Goal: Task Accomplishment & Management: Manage account settings

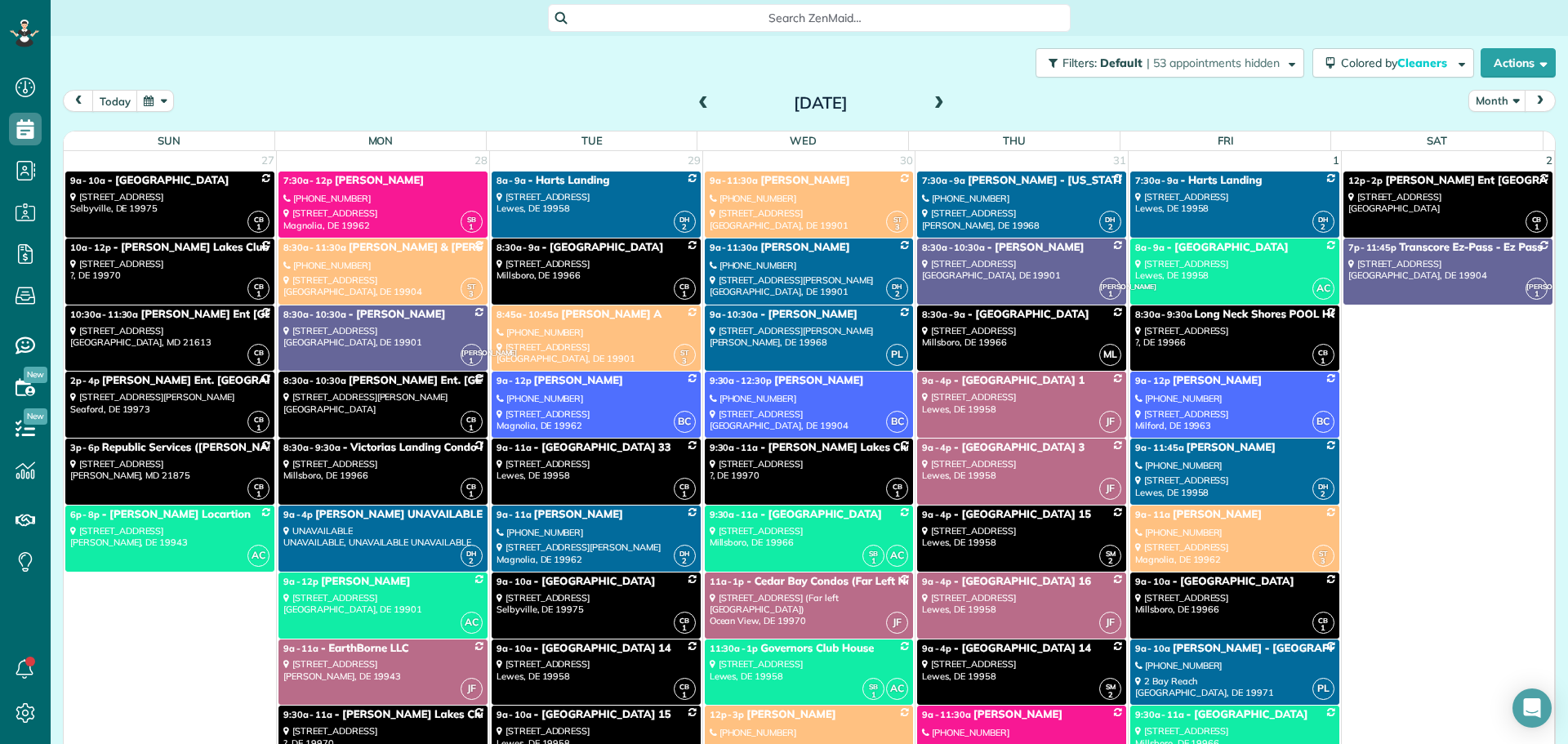
scroll to position [21, 0]
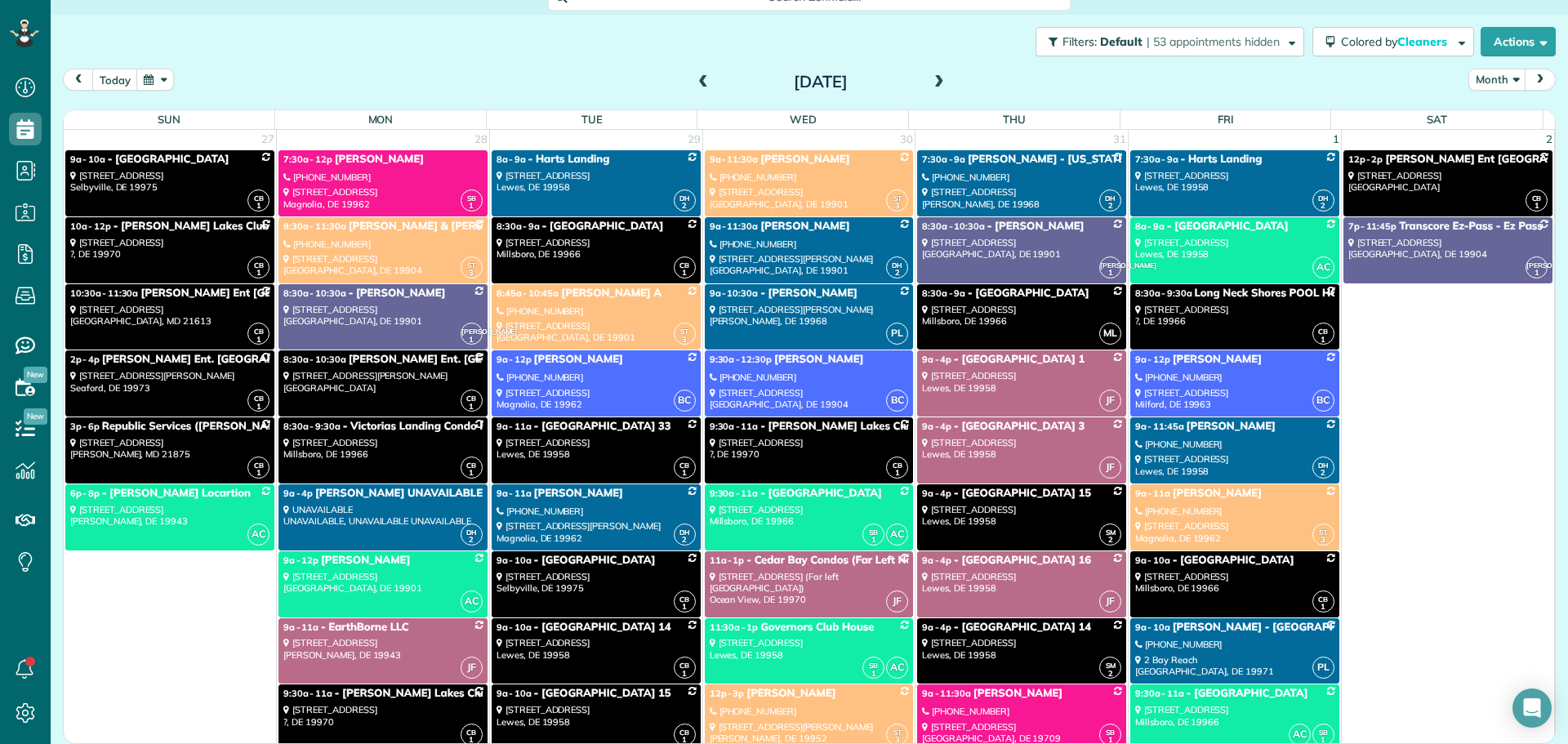
click at [931, 79] on span at bounding box center [939, 83] width 18 height 15
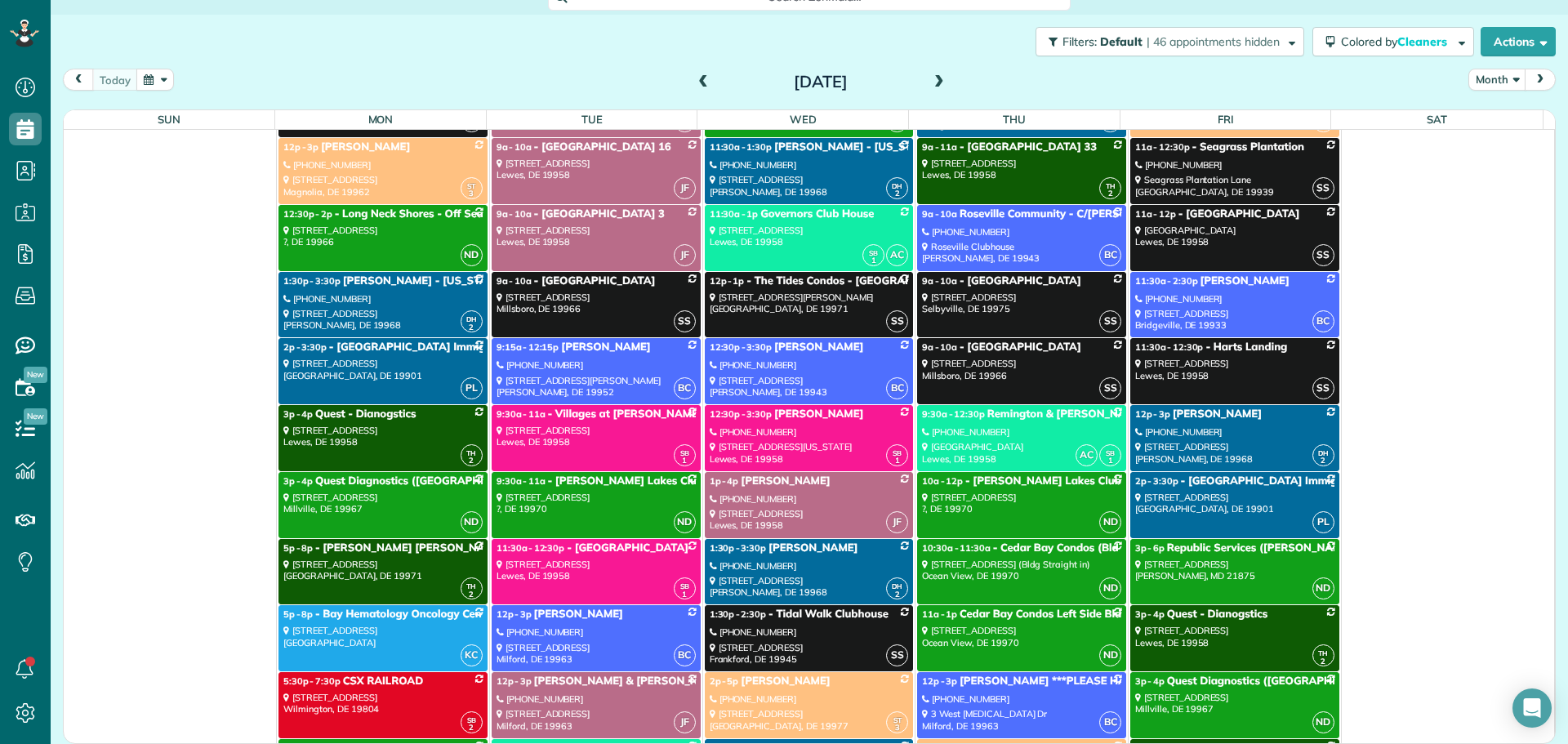
scroll to position [11669, 0]
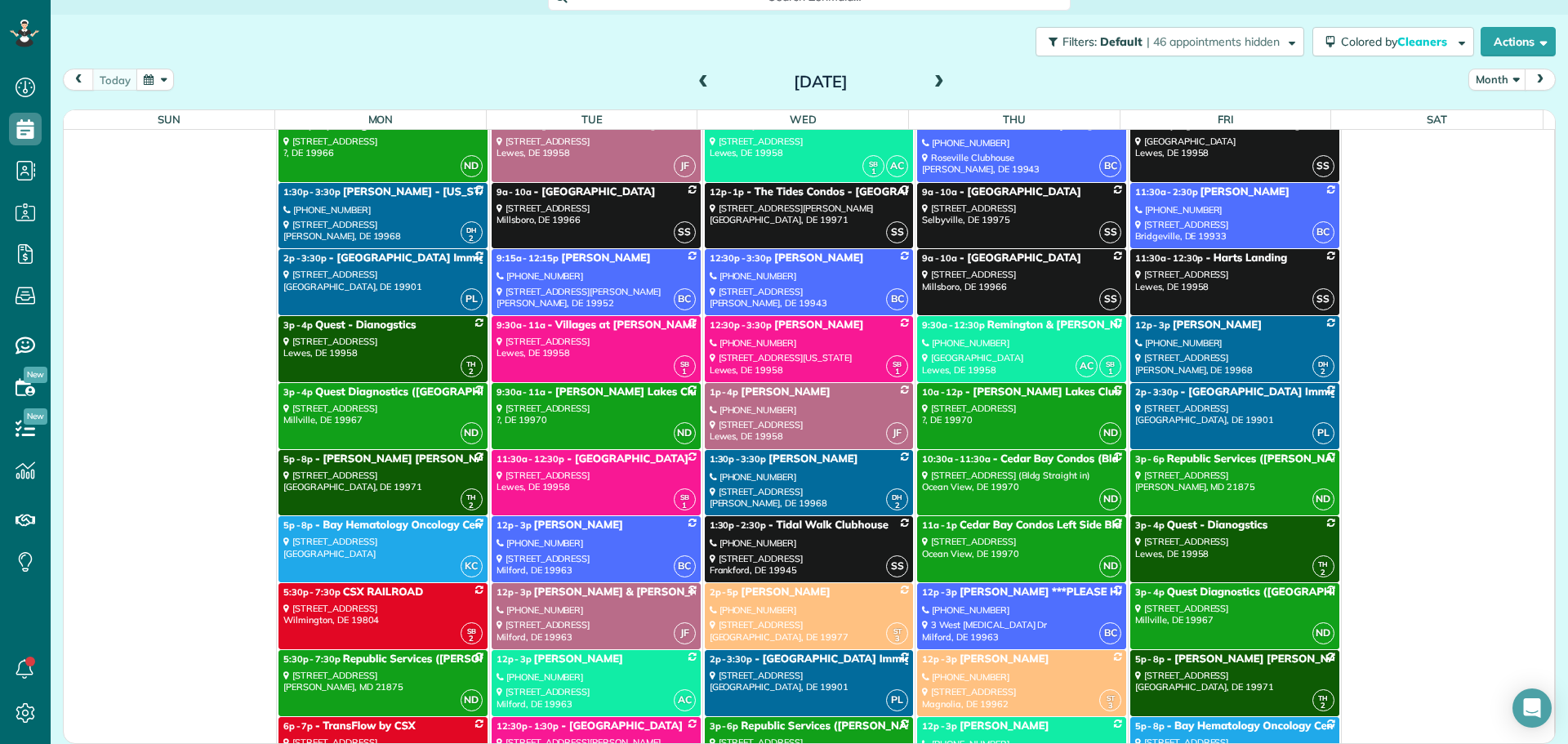
click at [586, 546] on div "[PHONE_NUMBER]" at bounding box center [596, 543] width 200 height 12
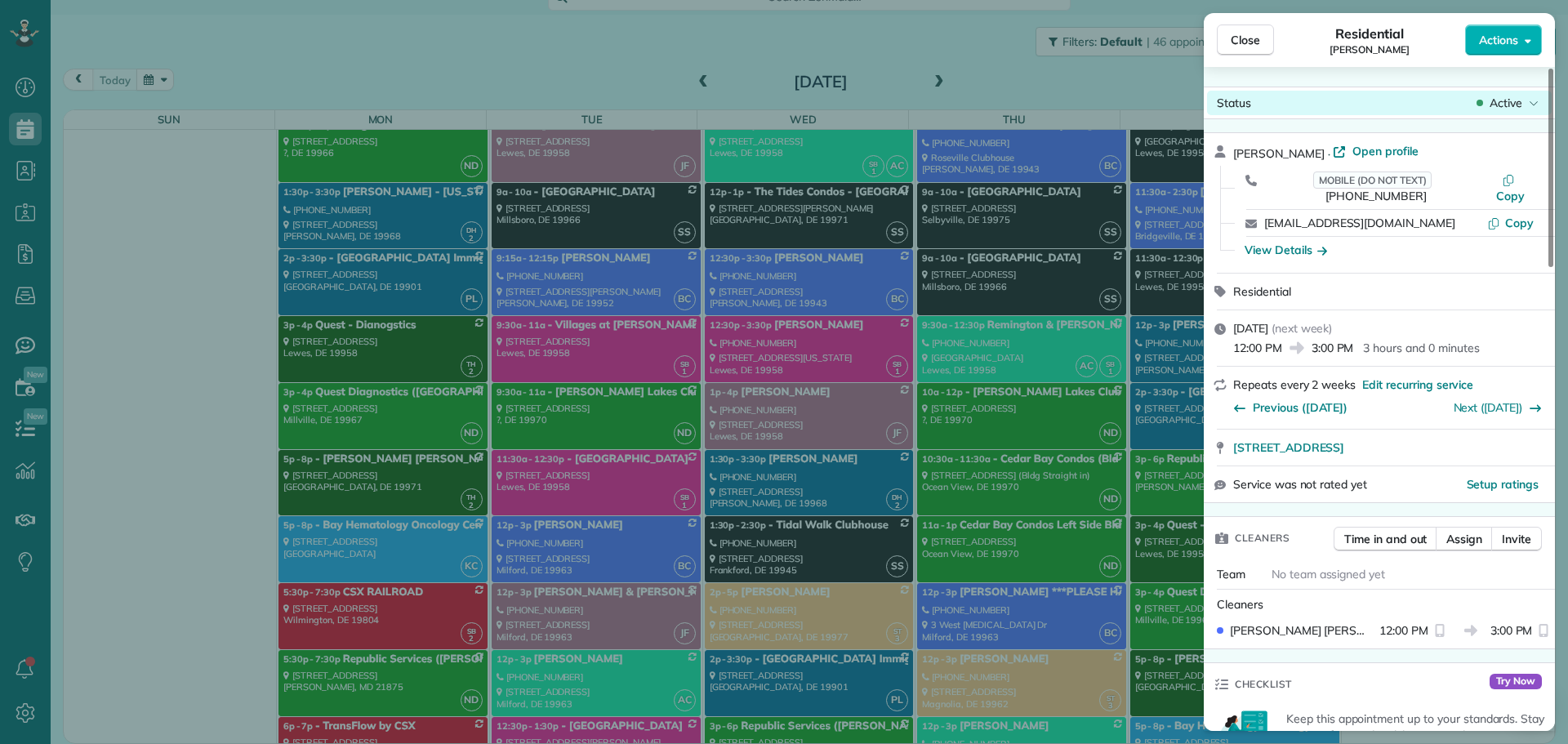
click at [1498, 97] on span "Active" at bounding box center [1505, 103] width 33 height 17
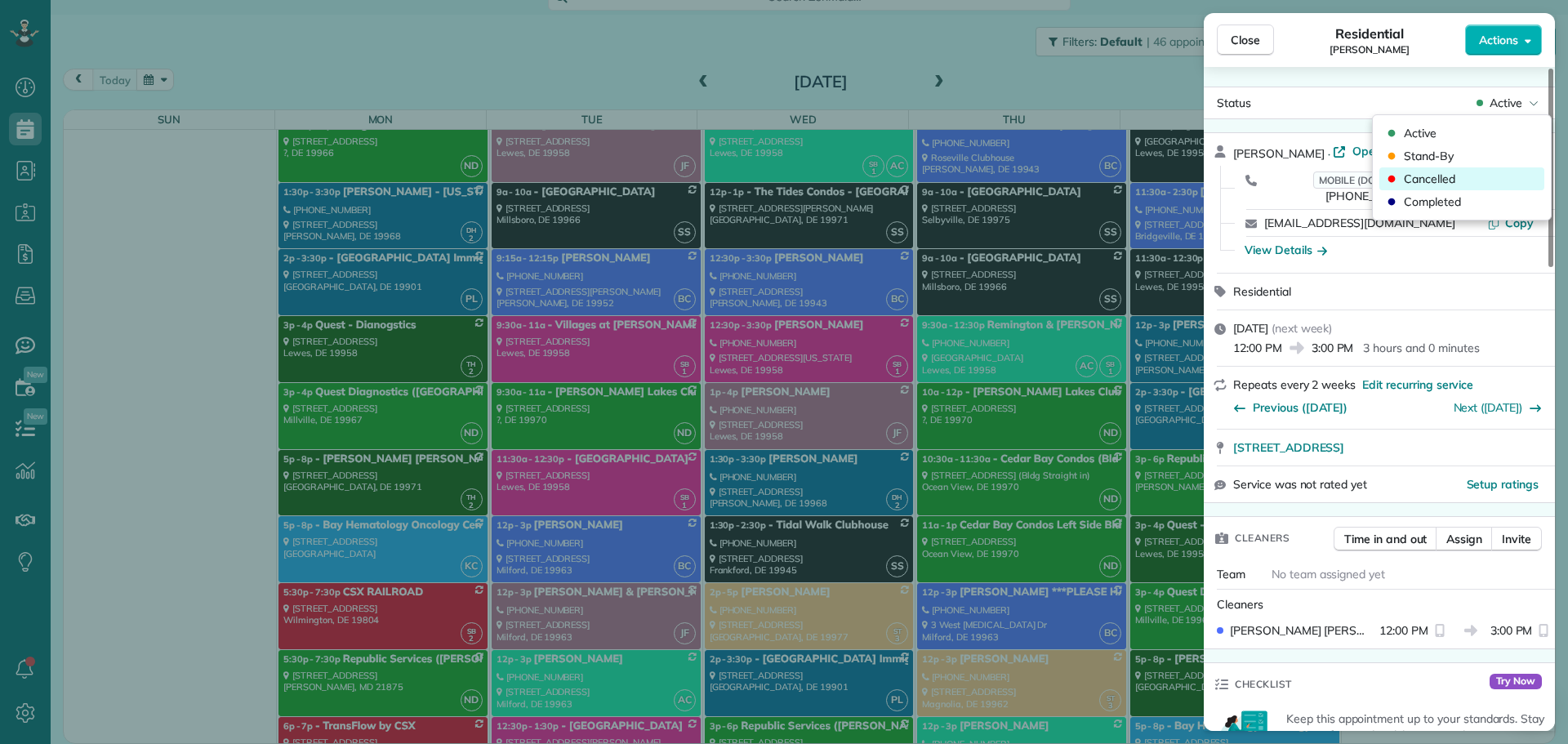
click at [1454, 180] on span "Cancelled" at bounding box center [1429, 179] width 52 height 17
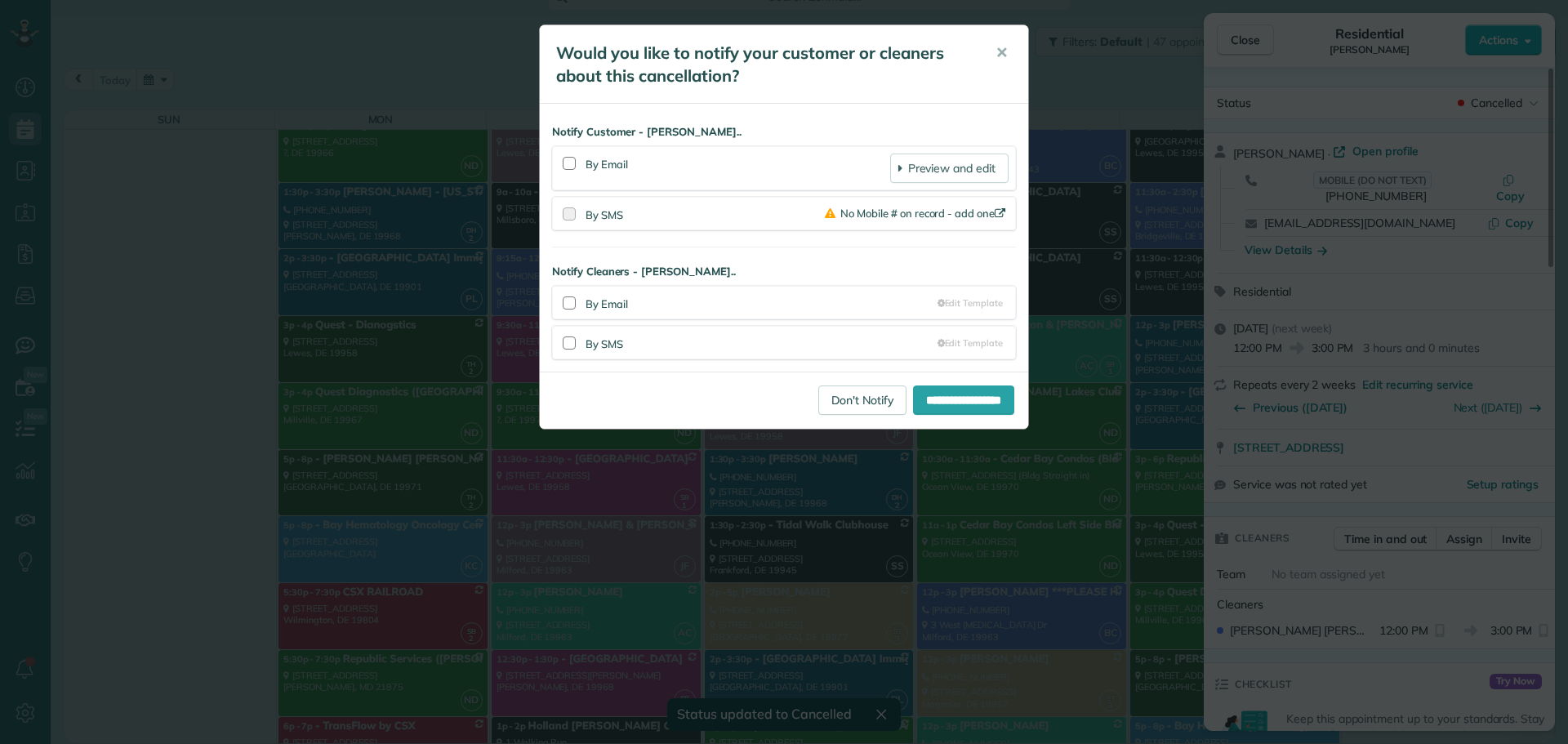
scroll to position [11669, 0]
click at [566, 164] on div at bounding box center [570, 164] width 13 height 13
click at [565, 341] on div at bounding box center [570, 343] width 13 height 13
click at [913, 402] on input "**********" at bounding box center [963, 399] width 101 height 29
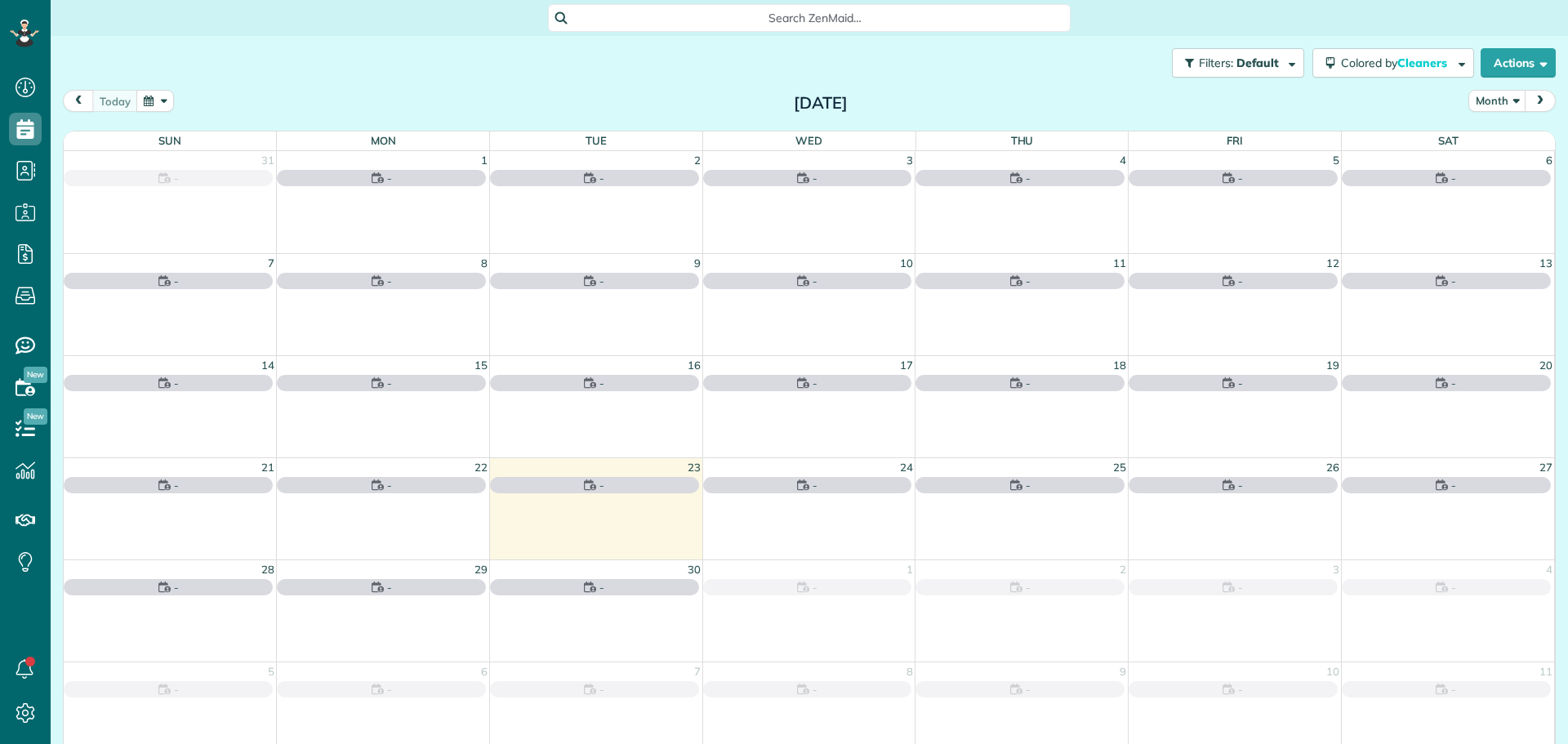
scroll to position [8, 8]
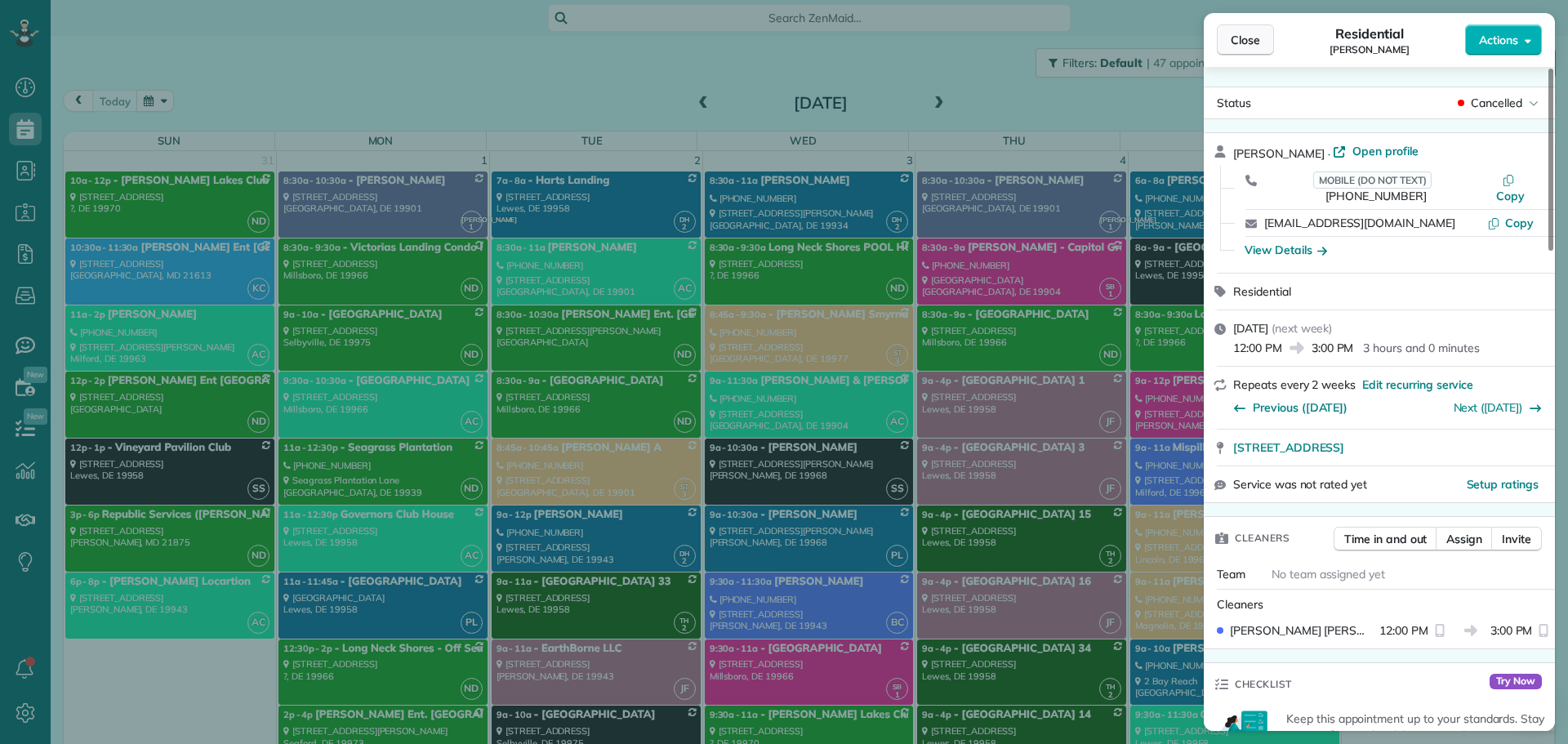
click at [1237, 33] on span "Close" at bounding box center [1245, 40] width 29 height 17
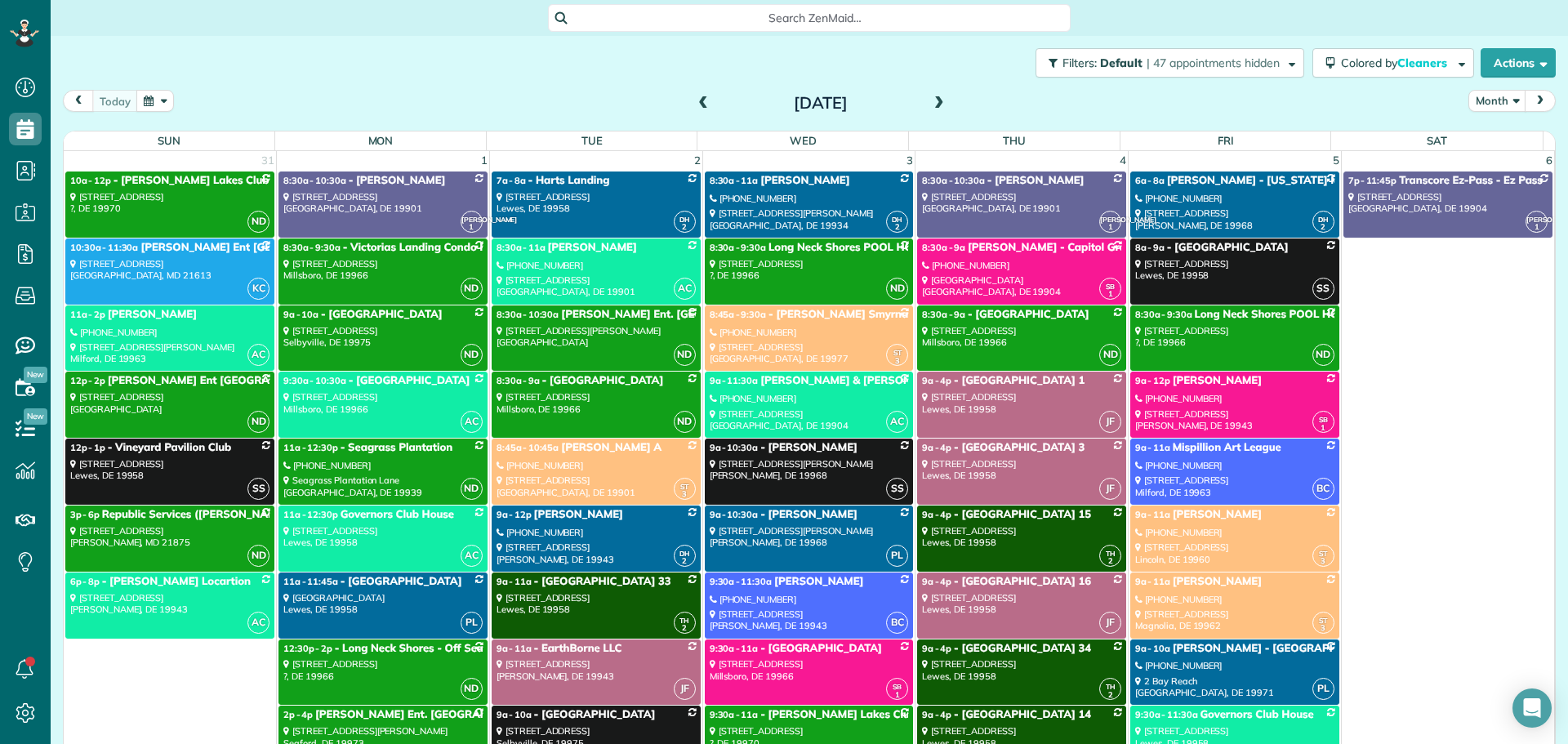
click at [1534, 104] on span "next" at bounding box center [1540, 100] width 13 height 11
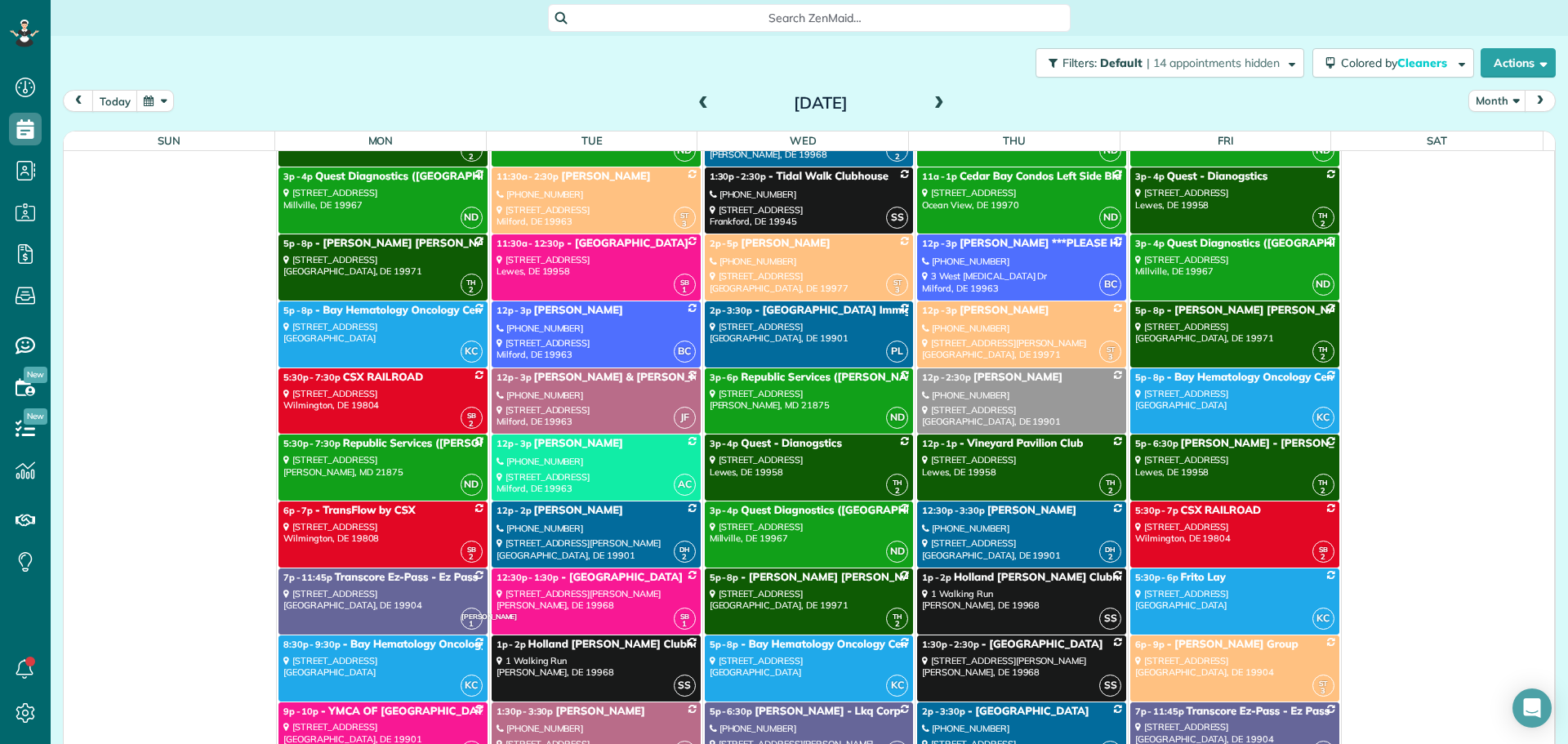
scroll to position [6856, 0]
